Goal: Information Seeking & Learning: Learn about a topic

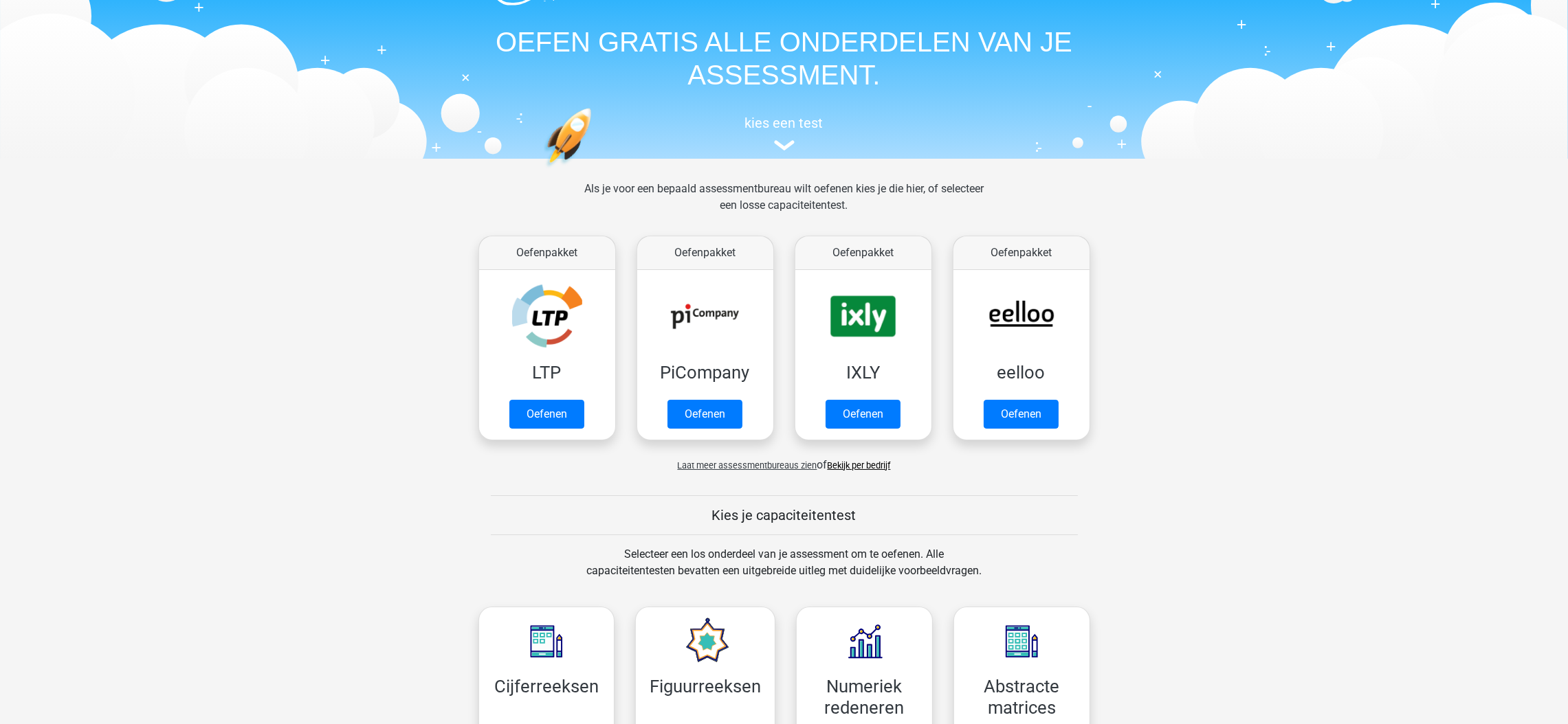
scroll to position [103, 0]
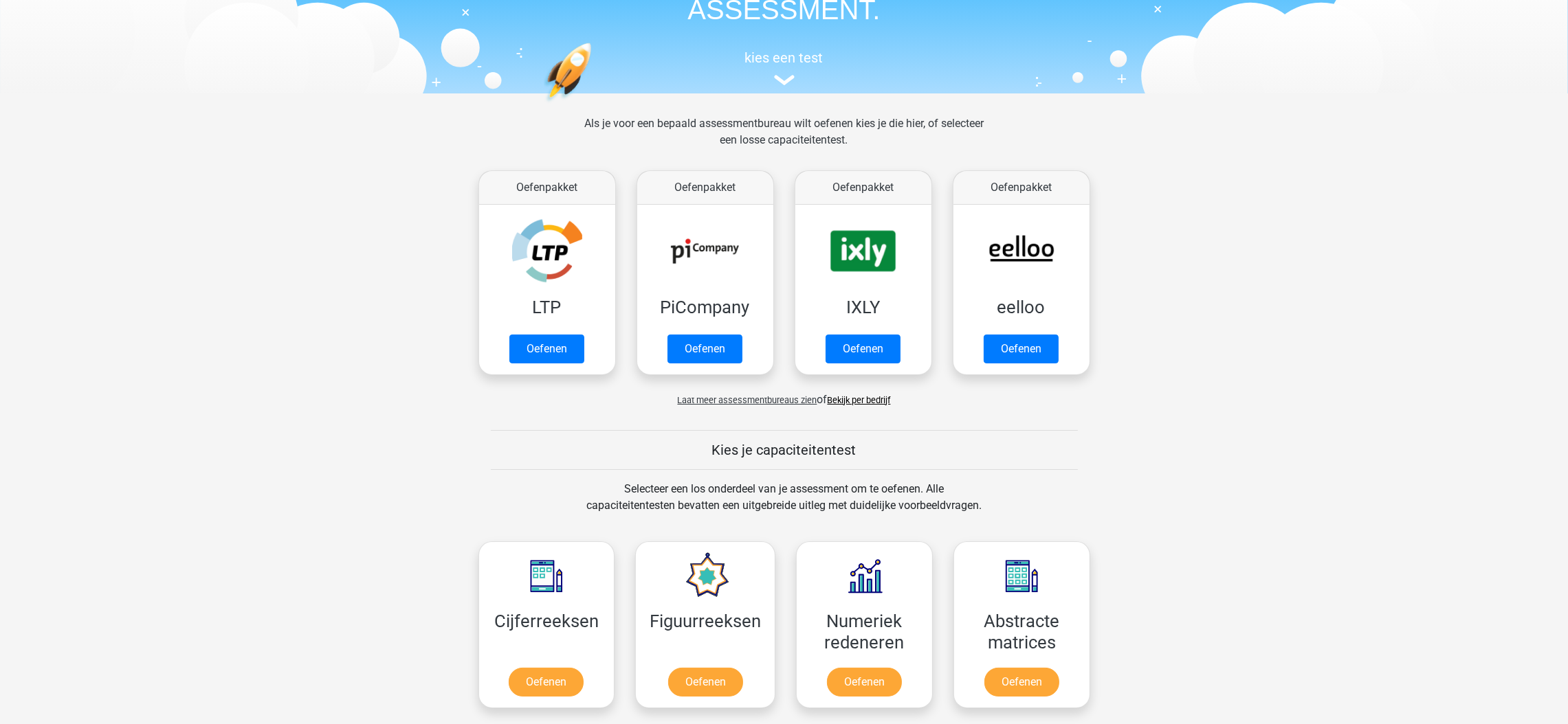
click at [777, 451] on h5 "Kies je capaciteitentest" at bounding box center [784, 450] width 587 height 17
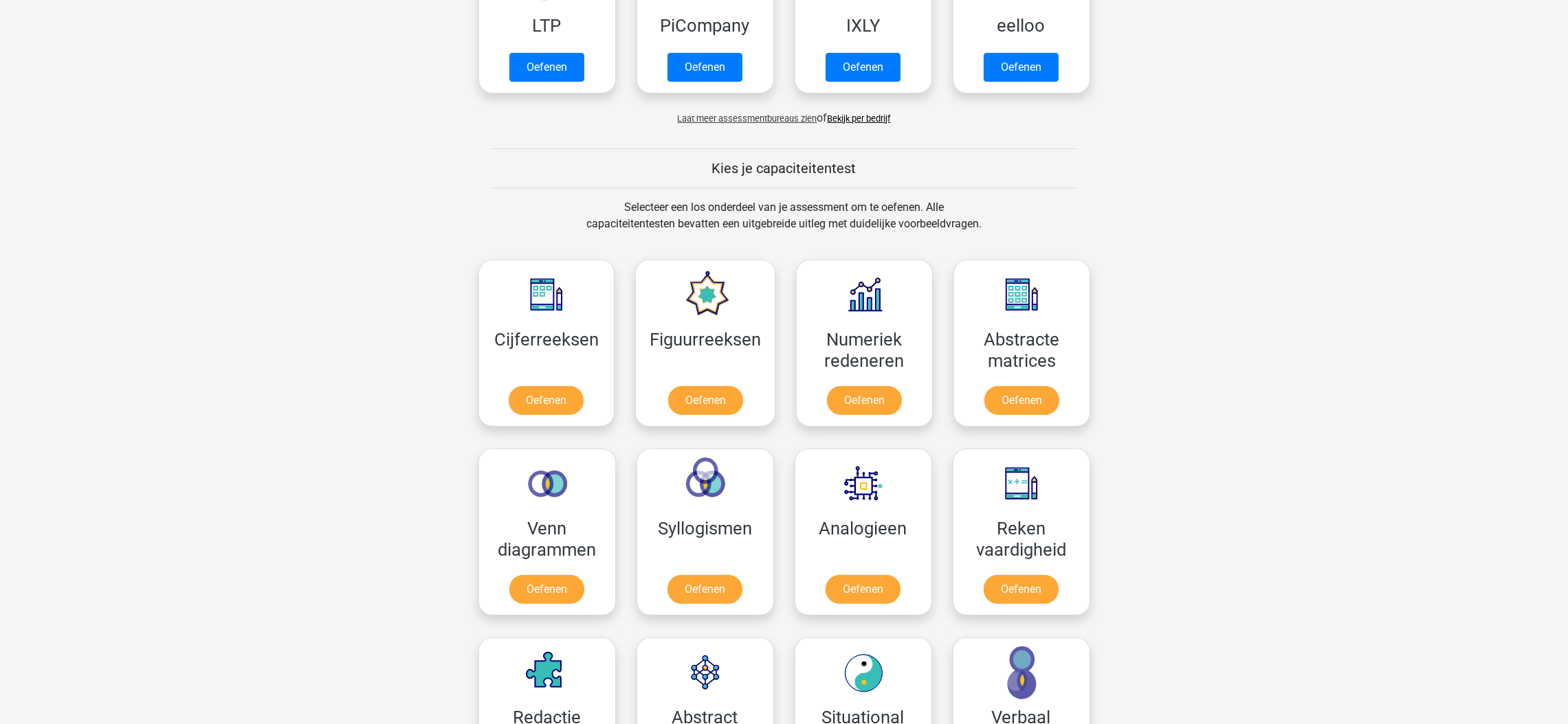
scroll to position [412, 0]
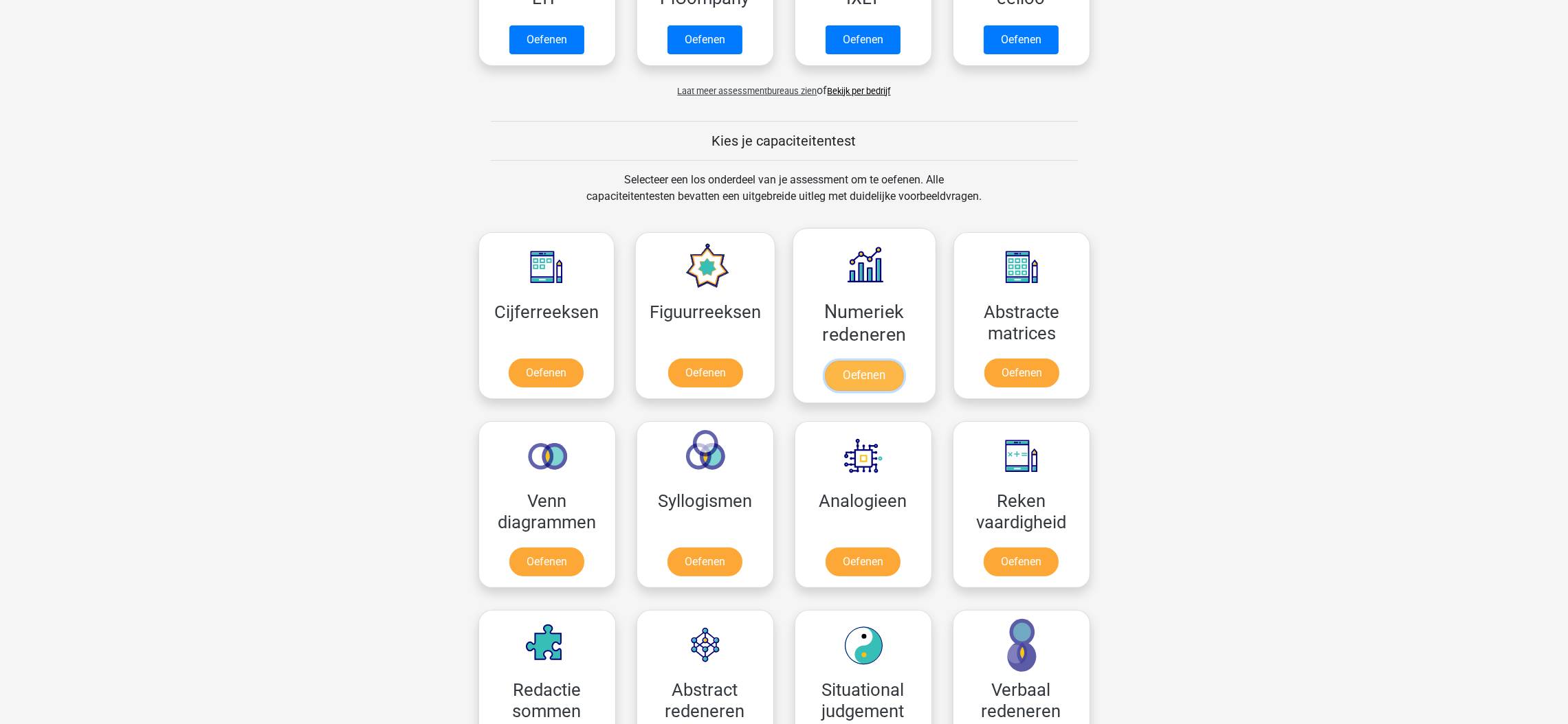
click at [885, 373] on link "Oefenen" at bounding box center [864, 375] width 78 height 30
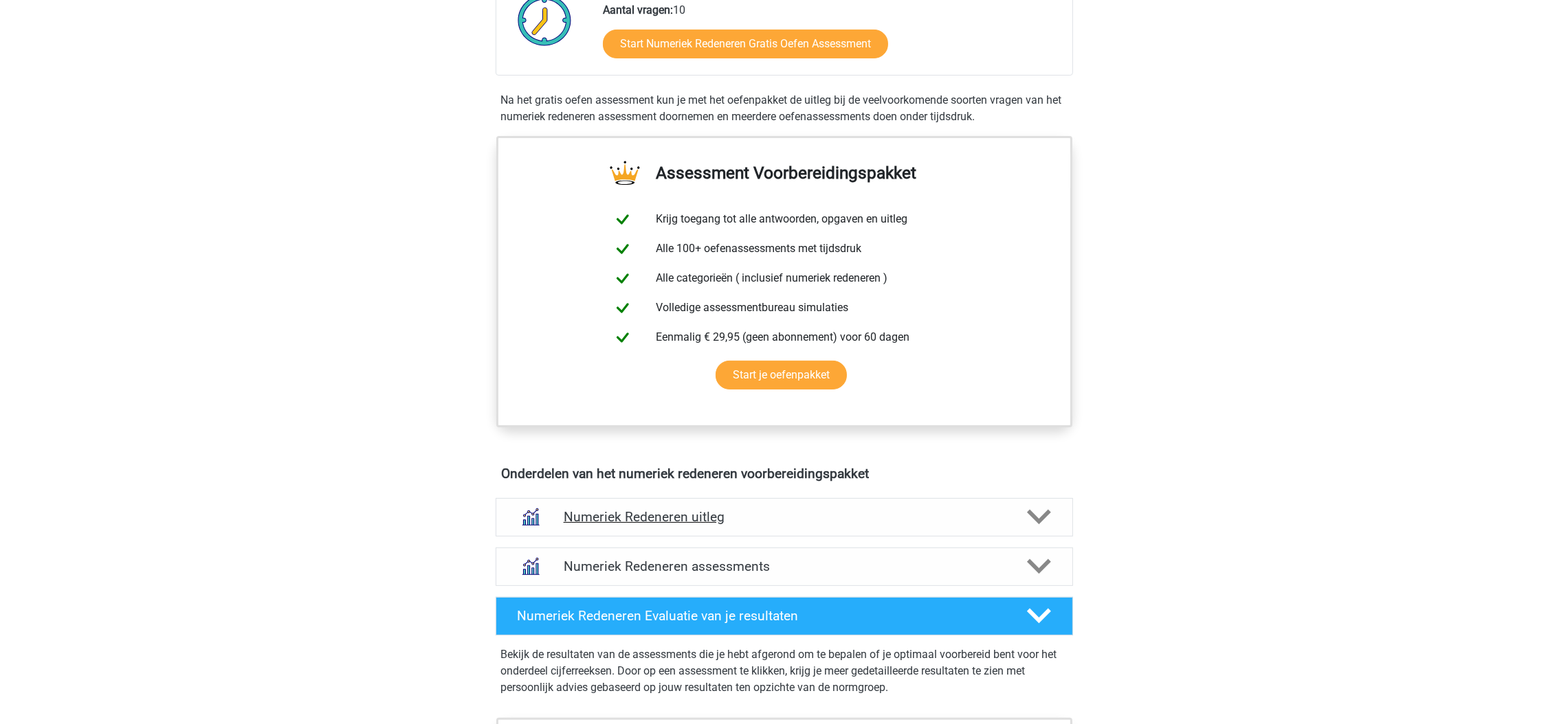
scroll to position [514, 0]
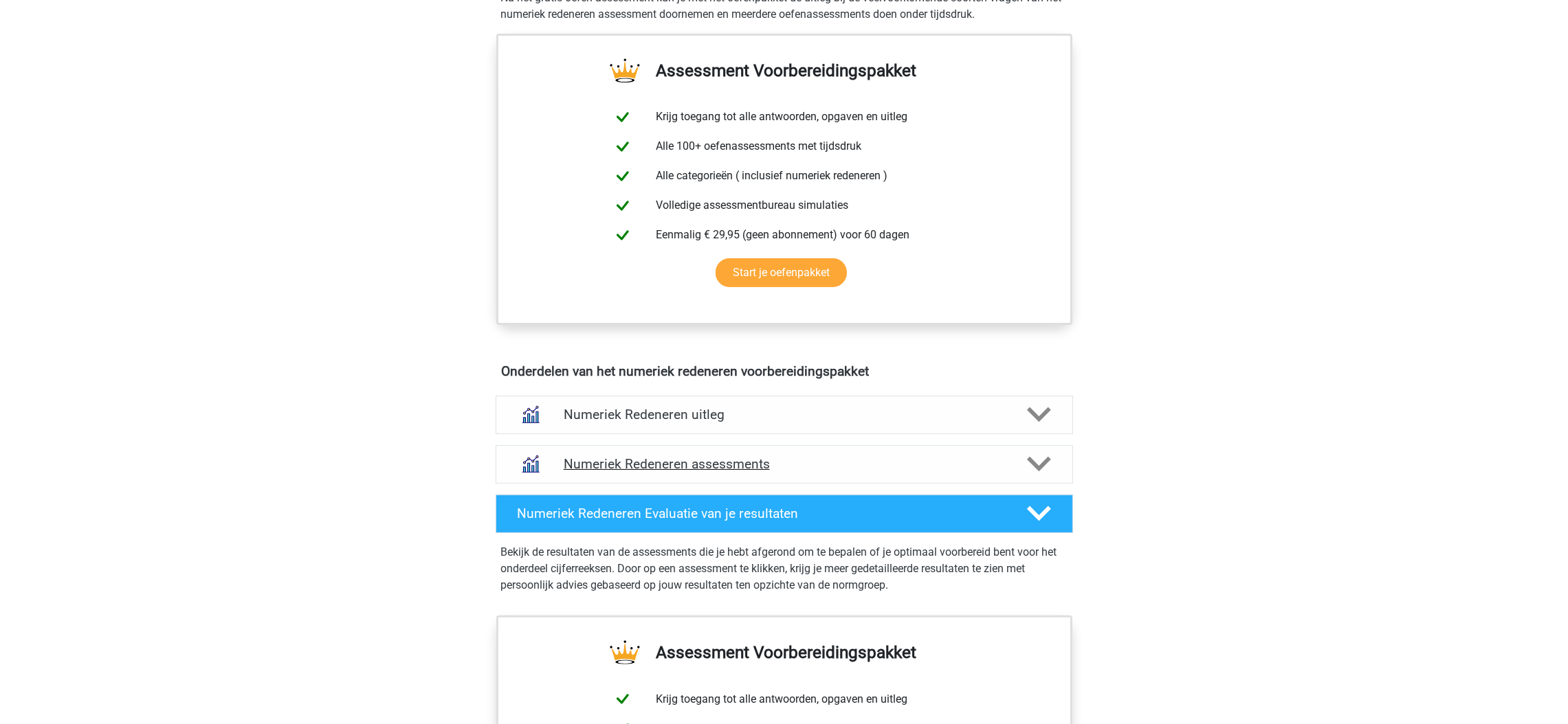
click at [1023, 467] on div at bounding box center [1037, 464] width 46 height 24
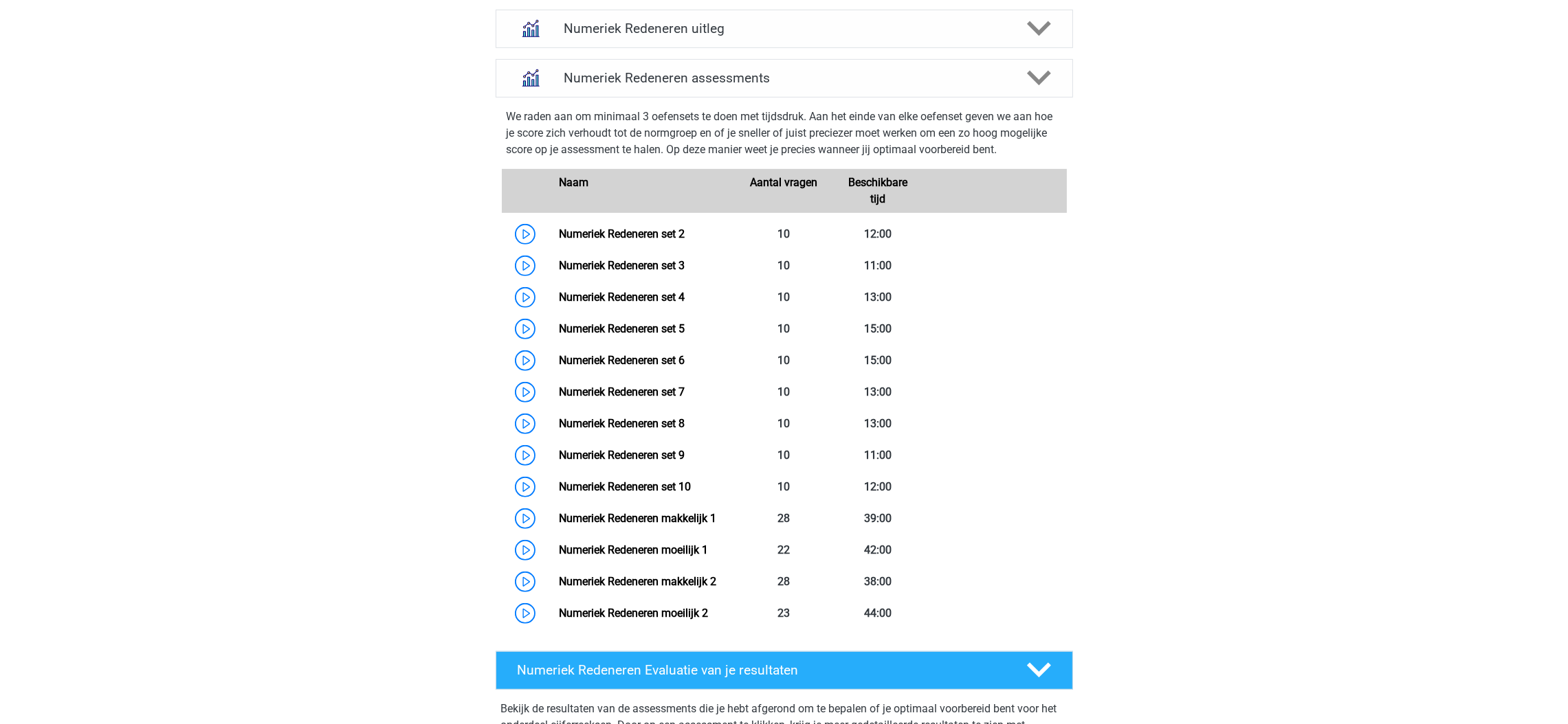
scroll to position [825, 0]
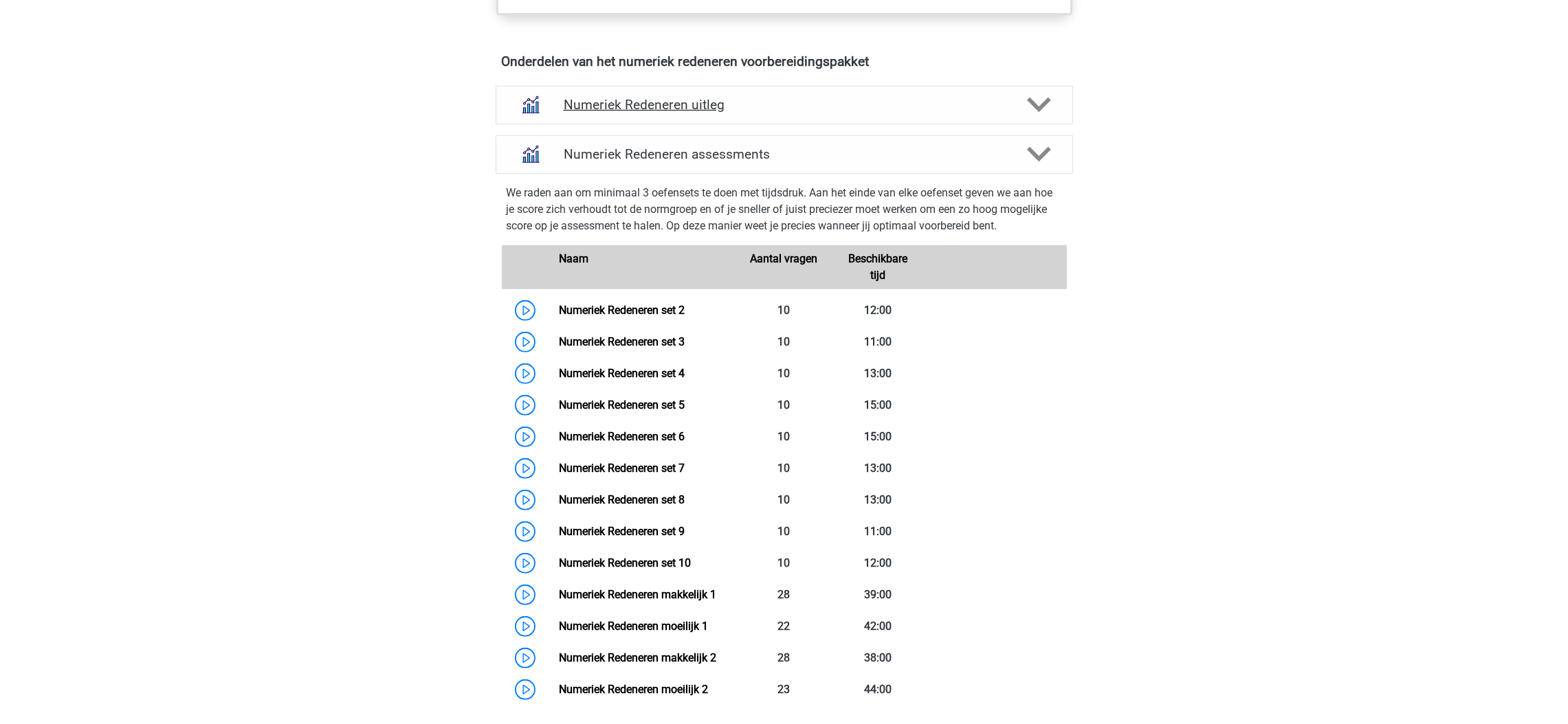
click at [1062, 100] on div "Numeriek Redeneren uitleg" at bounding box center [784, 105] width 577 height 38
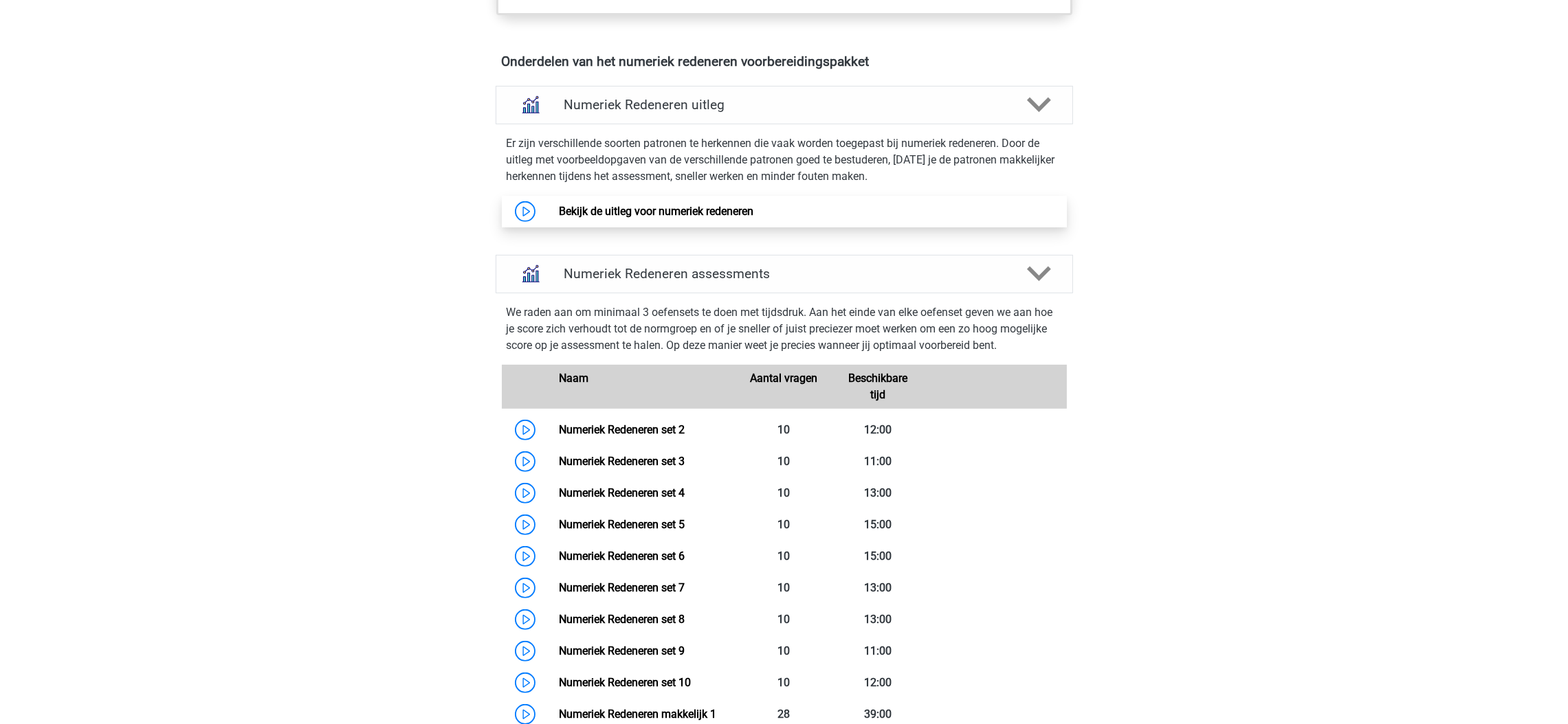
click at [704, 212] on link "Bekijk de uitleg voor numeriek redeneren" at bounding box center [656, 211] width 195 height 13
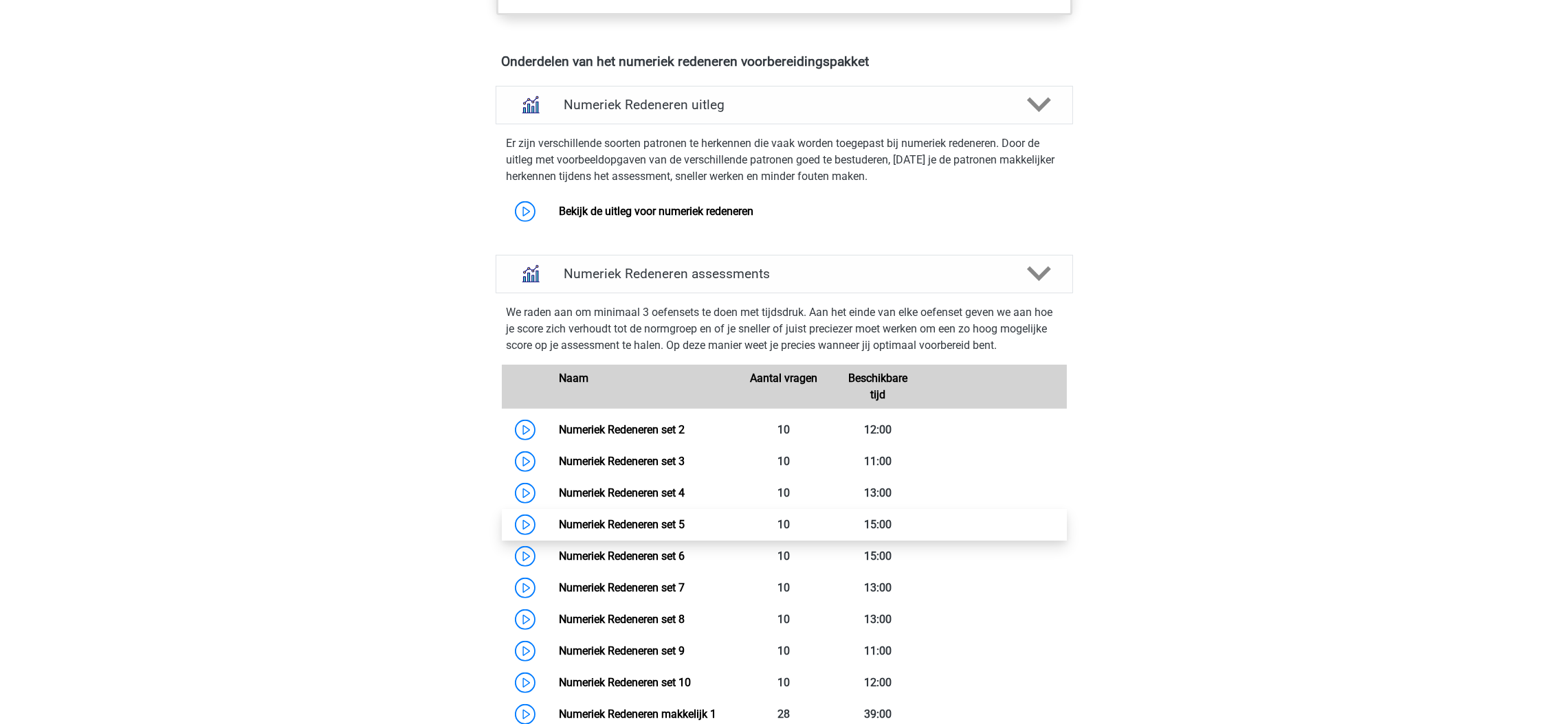
click at [668, 518] on link "Numeriek Redeneren set 5" at bounding box center [621, 524] width 125 height 13
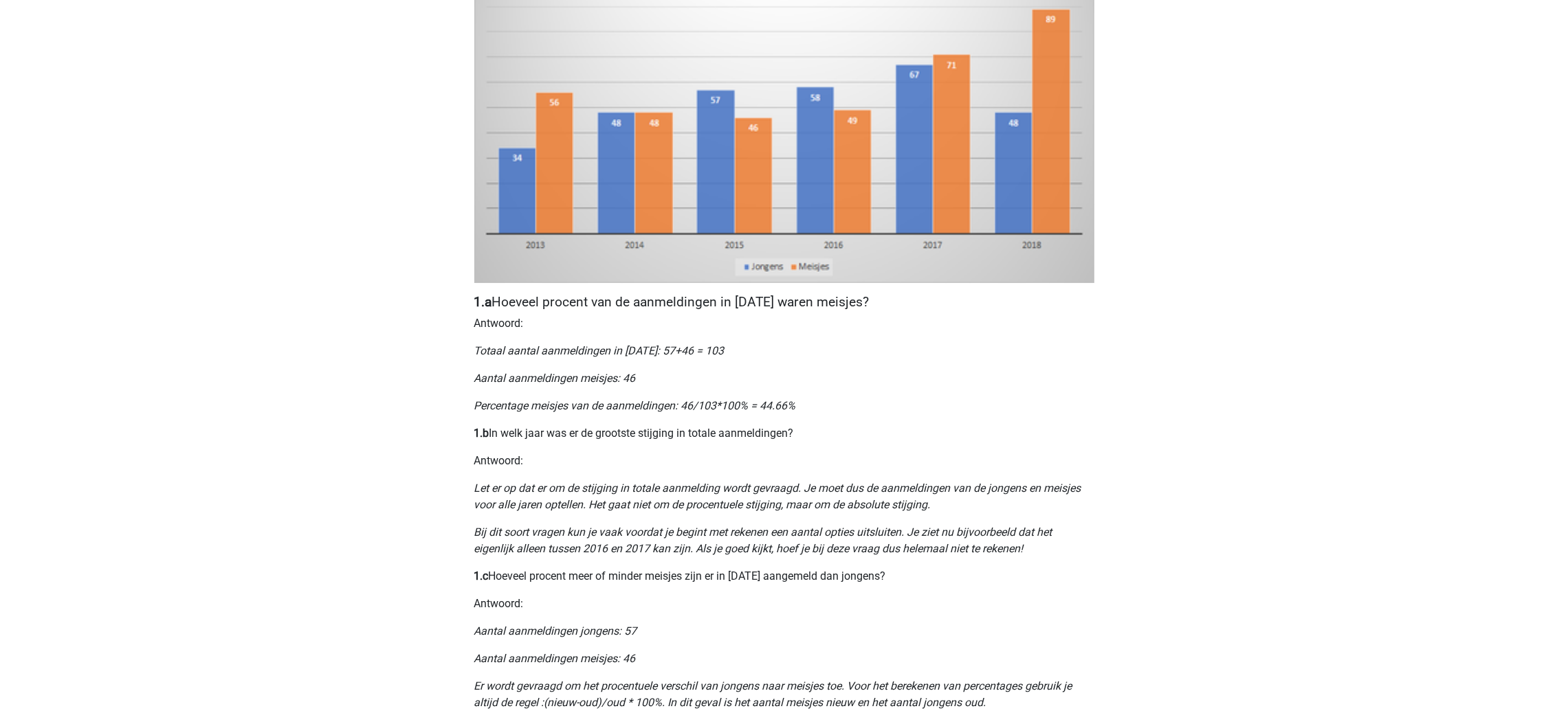
scroll to position [410, 0]
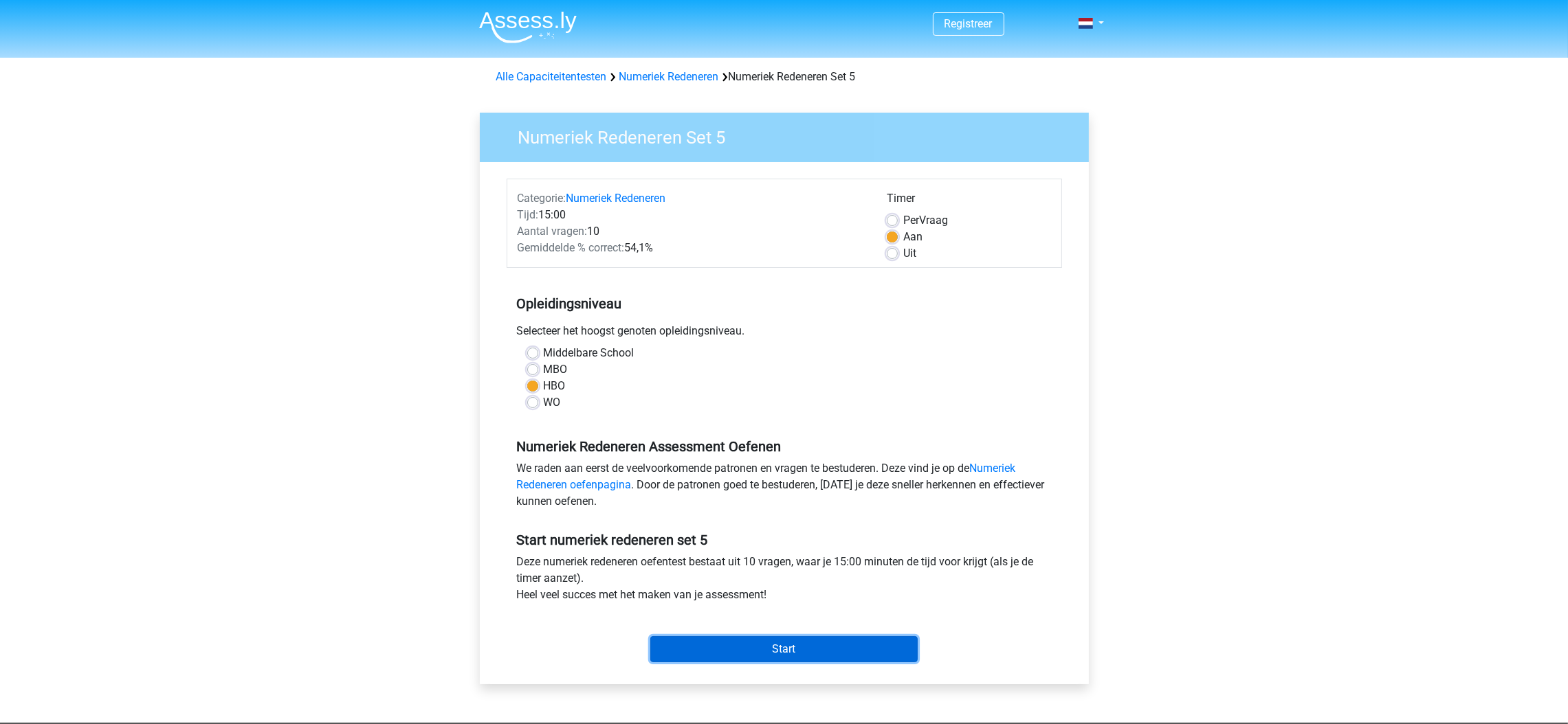
click at [824, 637] on input "Start" at bounding box center [784, 650] width 268 height 26
